Goal: Task Accomplishment & Management: Manage account settings

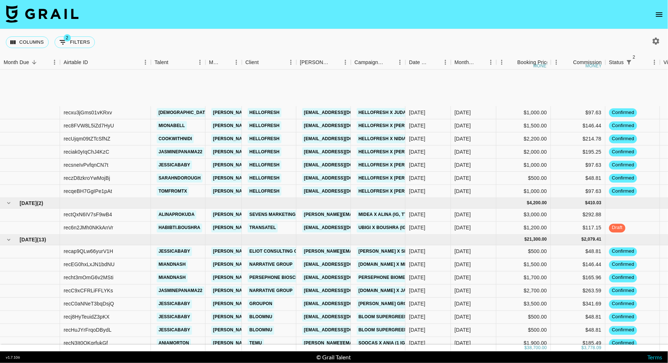
scroll to position [70, 0]
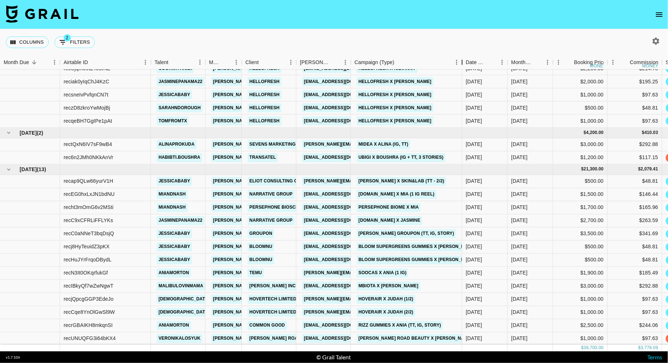
drag, startPoint x: 404, startPoint y: 59, endPoint x: 461, endPoint y: 60, distance: 56.7
click at [461, 60] on div "Campaign (Type)" at bounding box center [462, 62] width 9 height 14
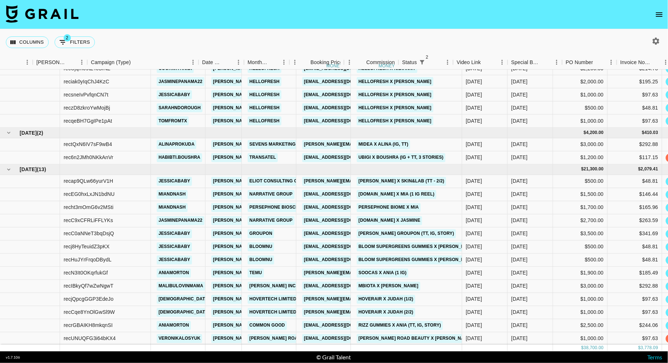
scroll to position [70, 306]
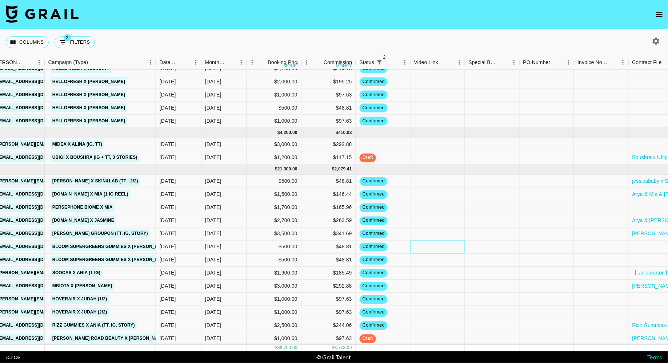
click at [435, 245] on div at bounding box center [438, 246] width 55 height 13
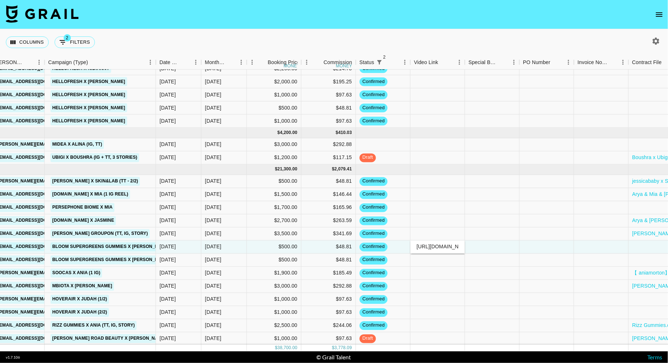
scroll to position [0, 167]
type input "[URL][DOMAIN_NAME]"
click at [495, 244] on div at bounding box center [492, 246] width 55 height 13
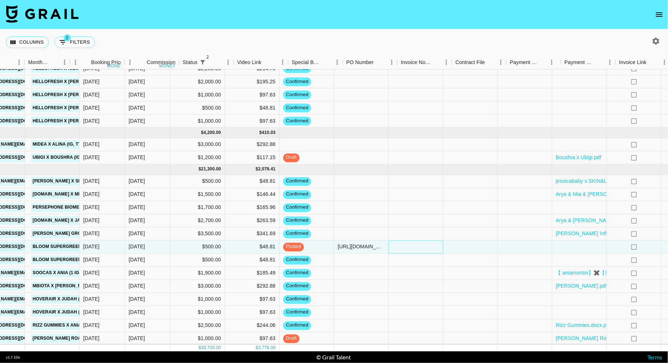
scroll to position [70, 426]
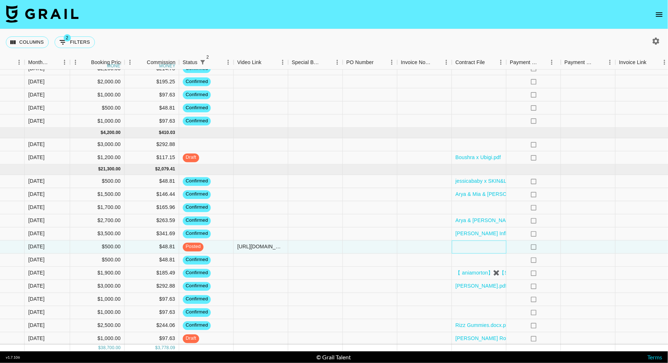
click at [486, 248] on div at bounding box center [479, 246] width 55 height 13
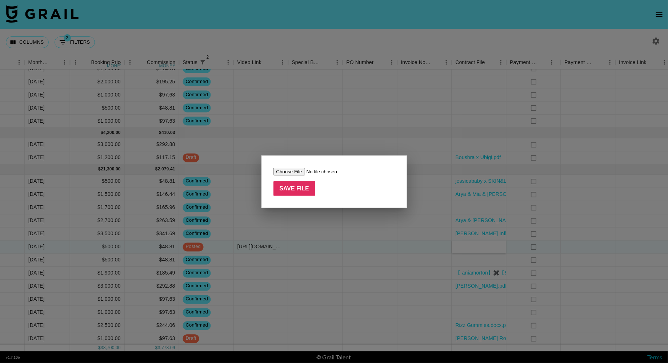
click at [295, 171] on input "file" at bounding box center [320, 172] width 92 height 8
type input "C:\fakepath\[PERSON_NAME] x [PERSON_NAME] Greens Gummies TT [DATE].docx"
click at [293, 187] on input "Save File" at bounding box center [295, 188] width 42 height 15
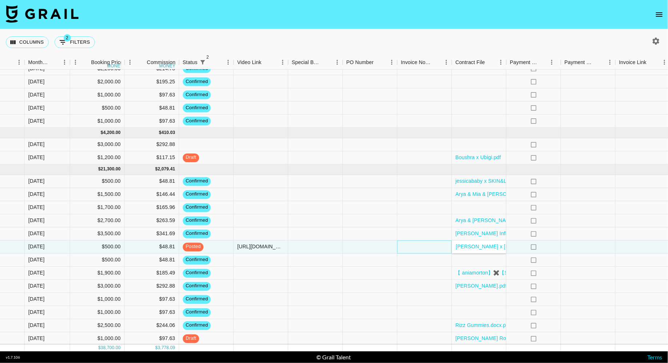
click at [421, 249] on div at bounding box center [425, 246] width 55 height 13
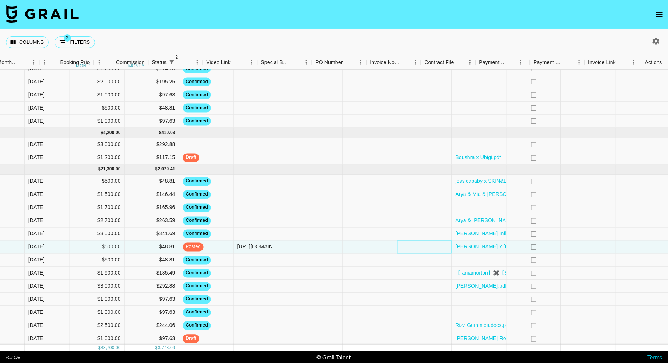
scroll to position [70, 457]
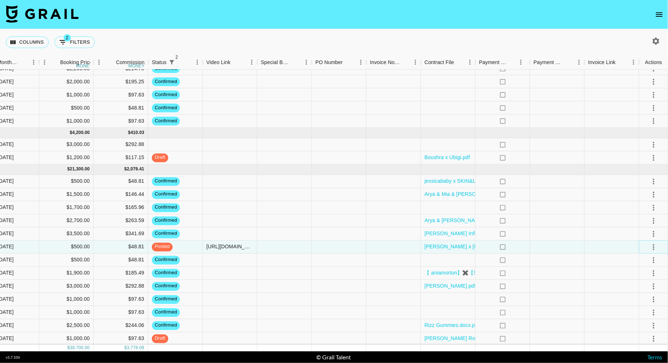
click at [651, 247] on icon "select merge strategy" at bounding box center [654, 246] width 9 height 9
click at [638, 312] on div "Approve" at bounding box center [638, 314] width 22 height 9
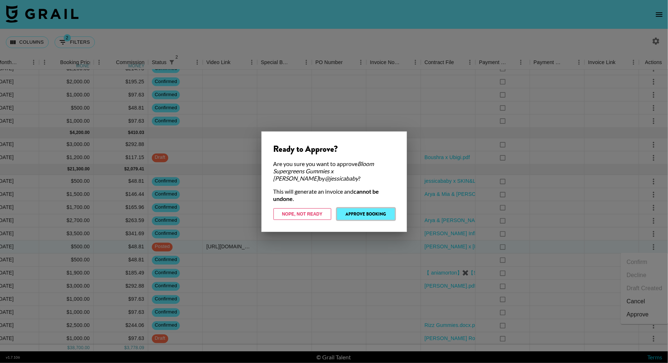
click at [381, 217] on button "Approve Booking" at bounding box center [366, 214] width 58 height 12
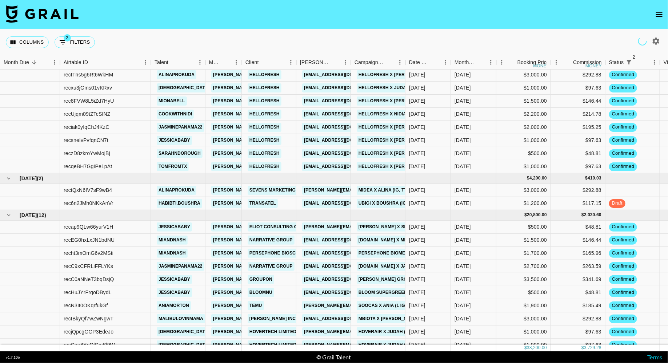
scroll to position [0, 0]
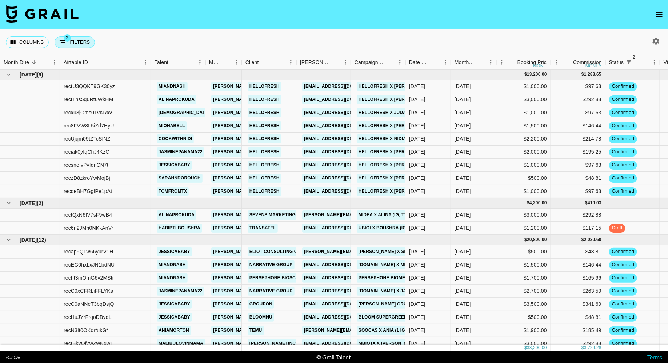
click at [77, 38] on button "2 Filters" at bounding box center [75, 42] width 40 height 12
select select "status"
select select "isNotAnyOf"
select select "status"
select select "not"
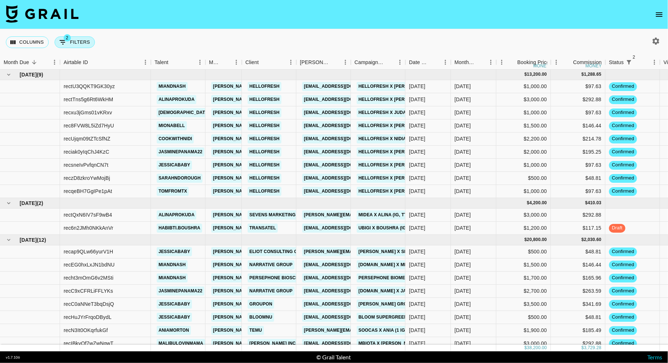
select select "approved"
select select "talentName"
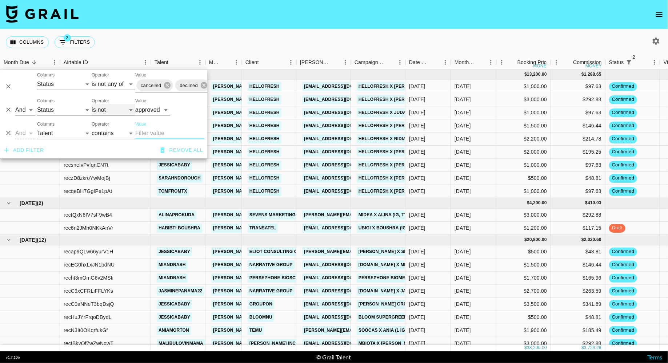
click at [112, 108] on select "is is not is any of is not any of" at bounding box center [114, 110] width 44 height 12
select select "is"
click at [92, 104] on select "is is not is any of is not any of" at bounding box center [114, 110] width 44 height 12
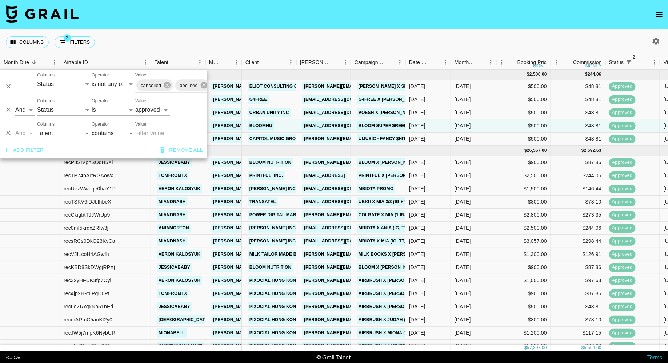
click at [275, 46] on div "Columns 2 Filters + Booking" at bounding box center [334, 42] width 668 height 26
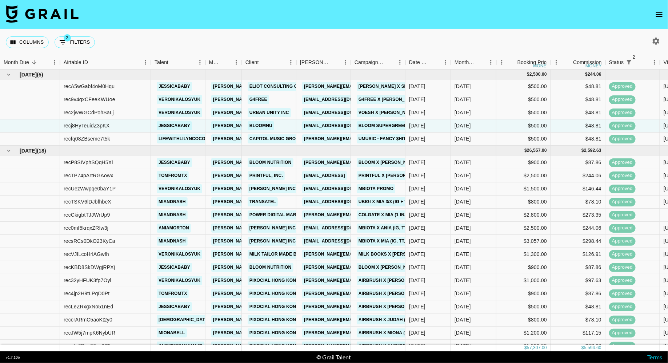
drag, startPoint x: 73, startPoint y: 42, endPoint x: 81, endPoint y: 50, distance: 10.8
click at [73, 42] on button "2 Filters" at bounding box center [75, 42] width 40 height 12
select select "status"
select select "isNotAnyOf"
select select "status"
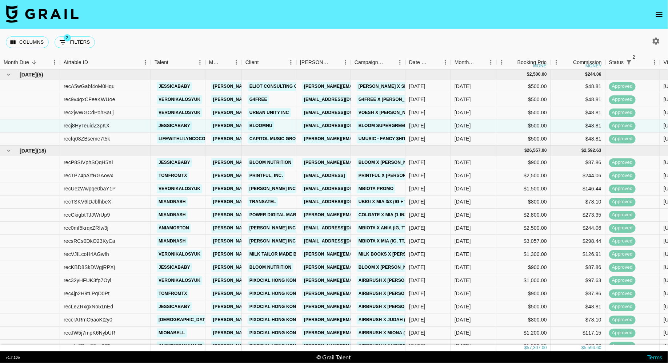
select select "approved"
select select "talentName"
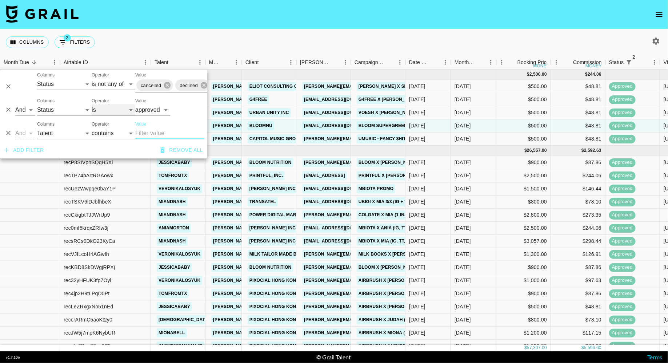
click at [112, 108] on select "is is not is any of is not any of" at bounding box center [114, 110] width 44 height 12
select select "not"
click at [92, 104] on select "is is not is any of is not any of" at bounding box center [114, 110] width 44 height 12
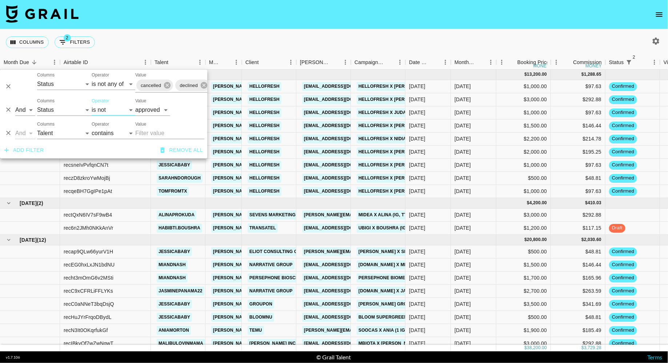
click at [205, 39] on div "Columns 2 Filters + Booking" at bounding box center [334, 42] width 668 height 26
